Goal: Information Seeking & Learning: Learn about a topic

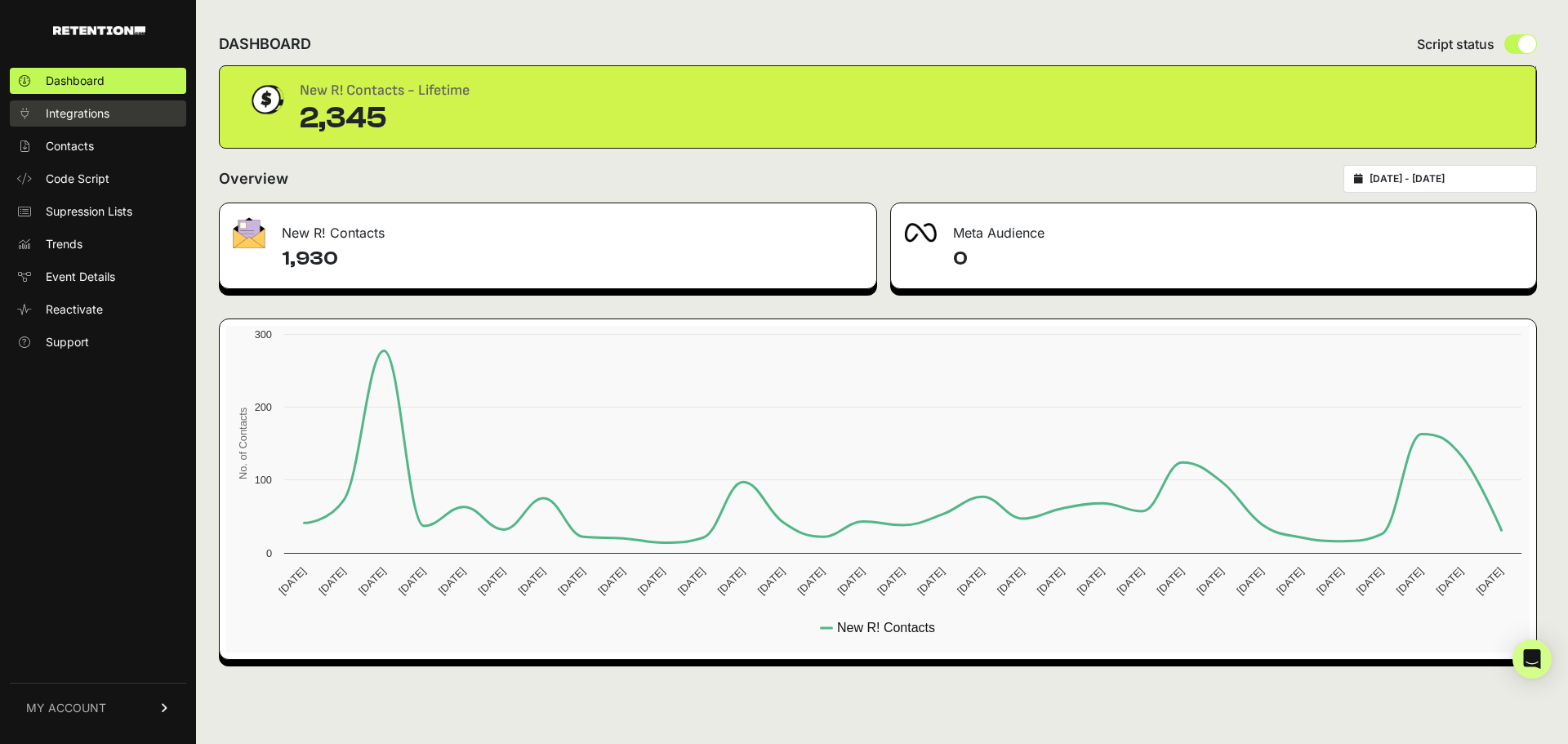
click at [71, 111] on span "Integrations" at bounding box center [77, 113] width 64 height 16
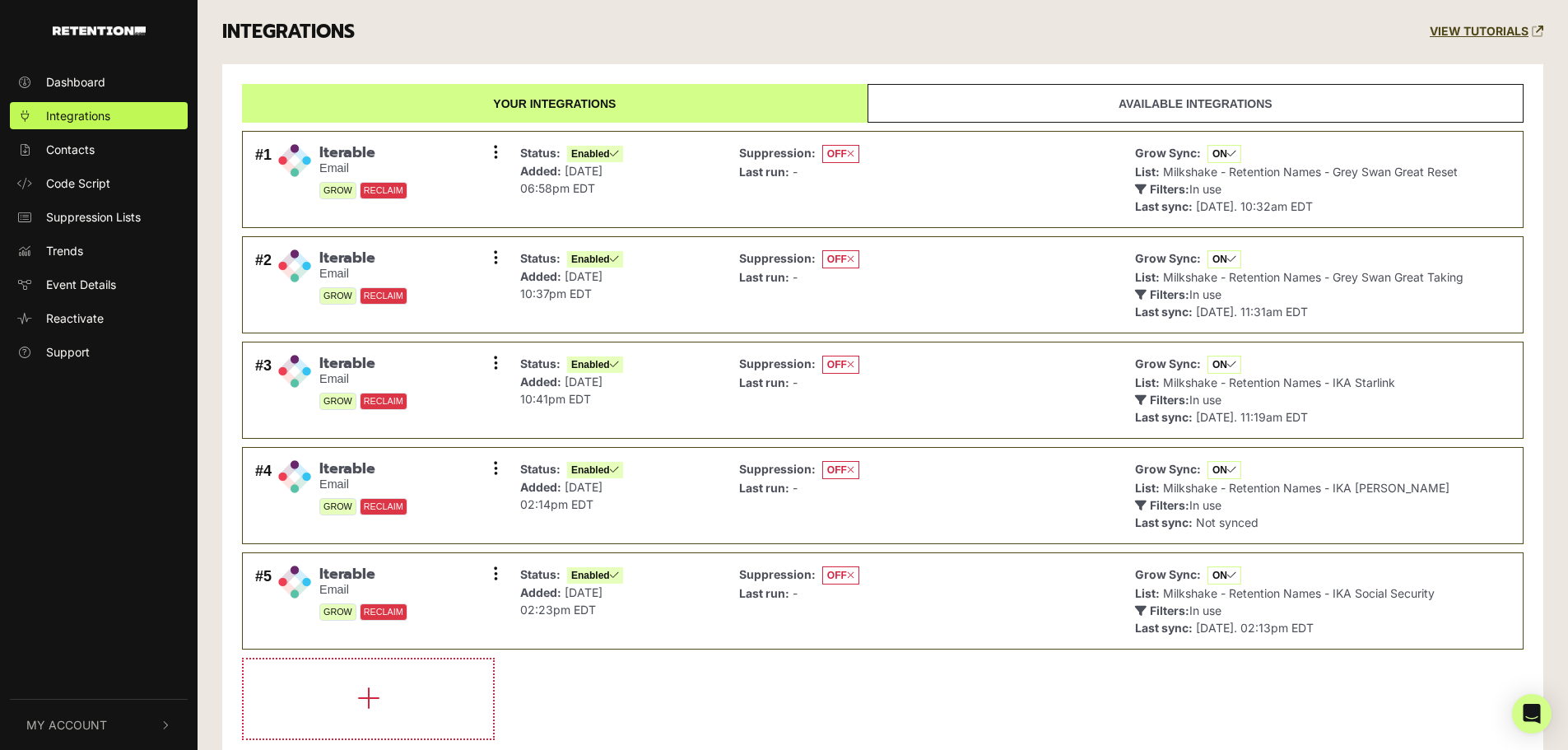
click at [1147, 94] on link "Available integrations" at bounding box center [1195, 103] width 656 height 38
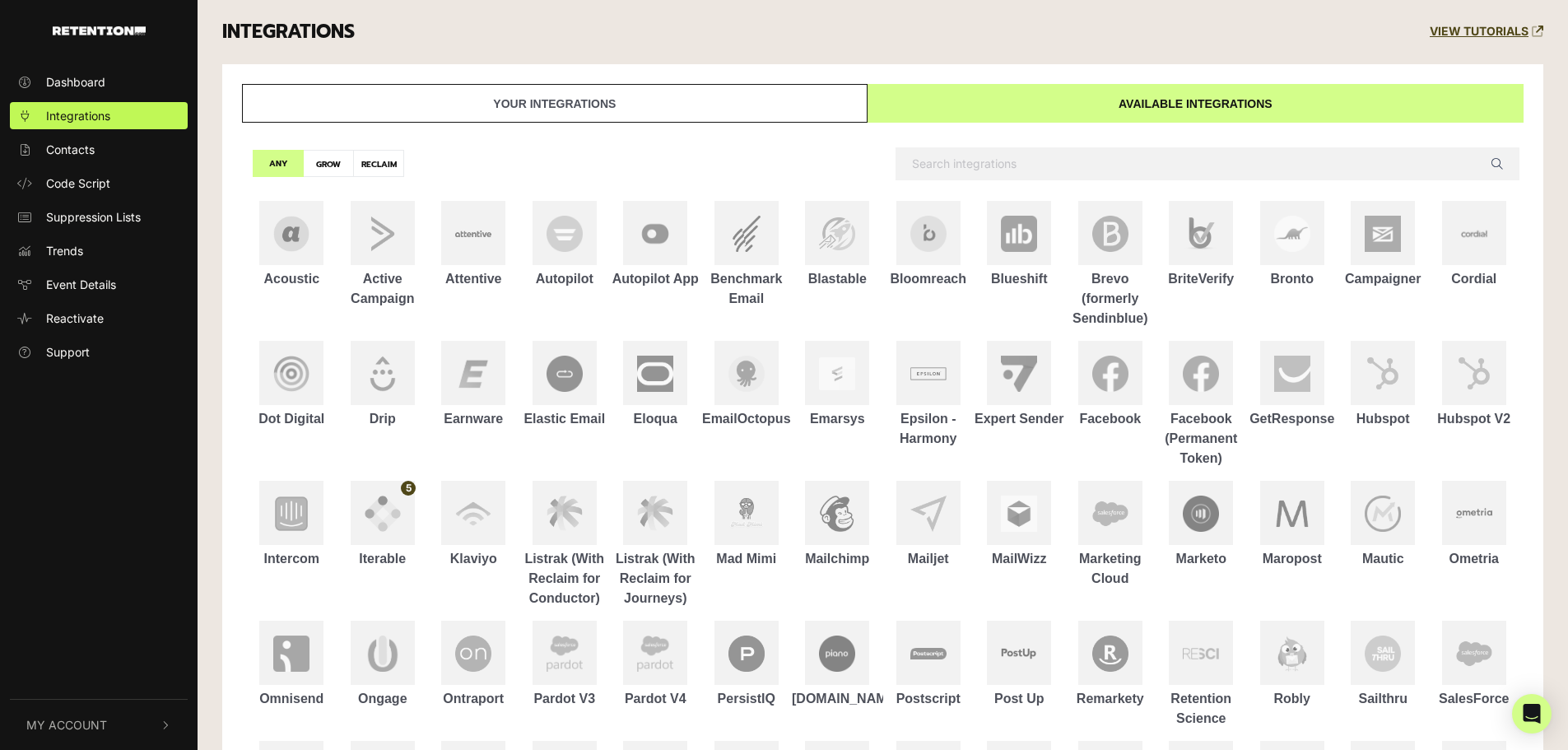
click at [666, 90] on link "Your integrations" at bounding box center [555, 103] width 626 height 38
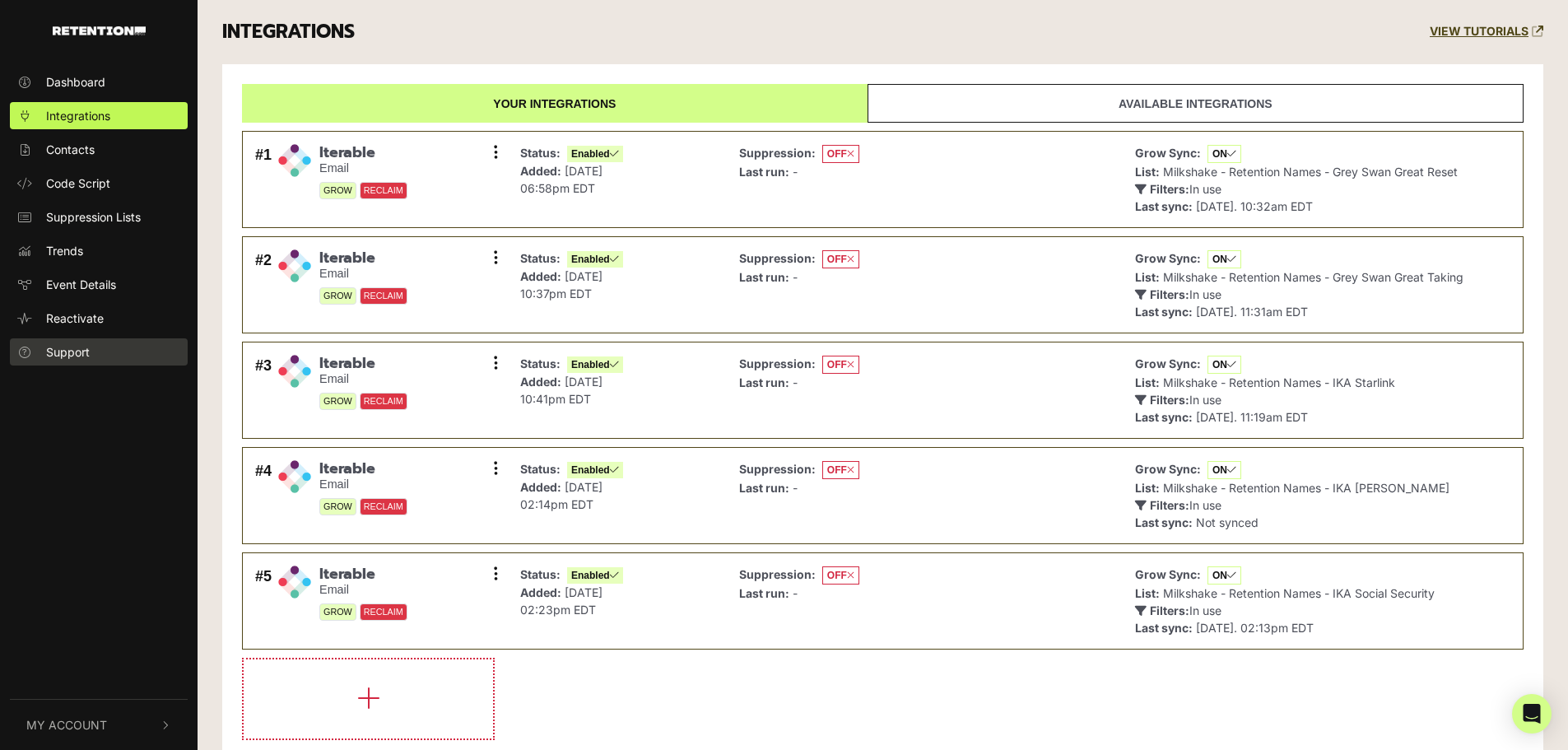
click at [72, 347] on span "Support" at bounding box center [67, 352] width 43 height 17
